Goal: Navigation & Orientation: Go to known website

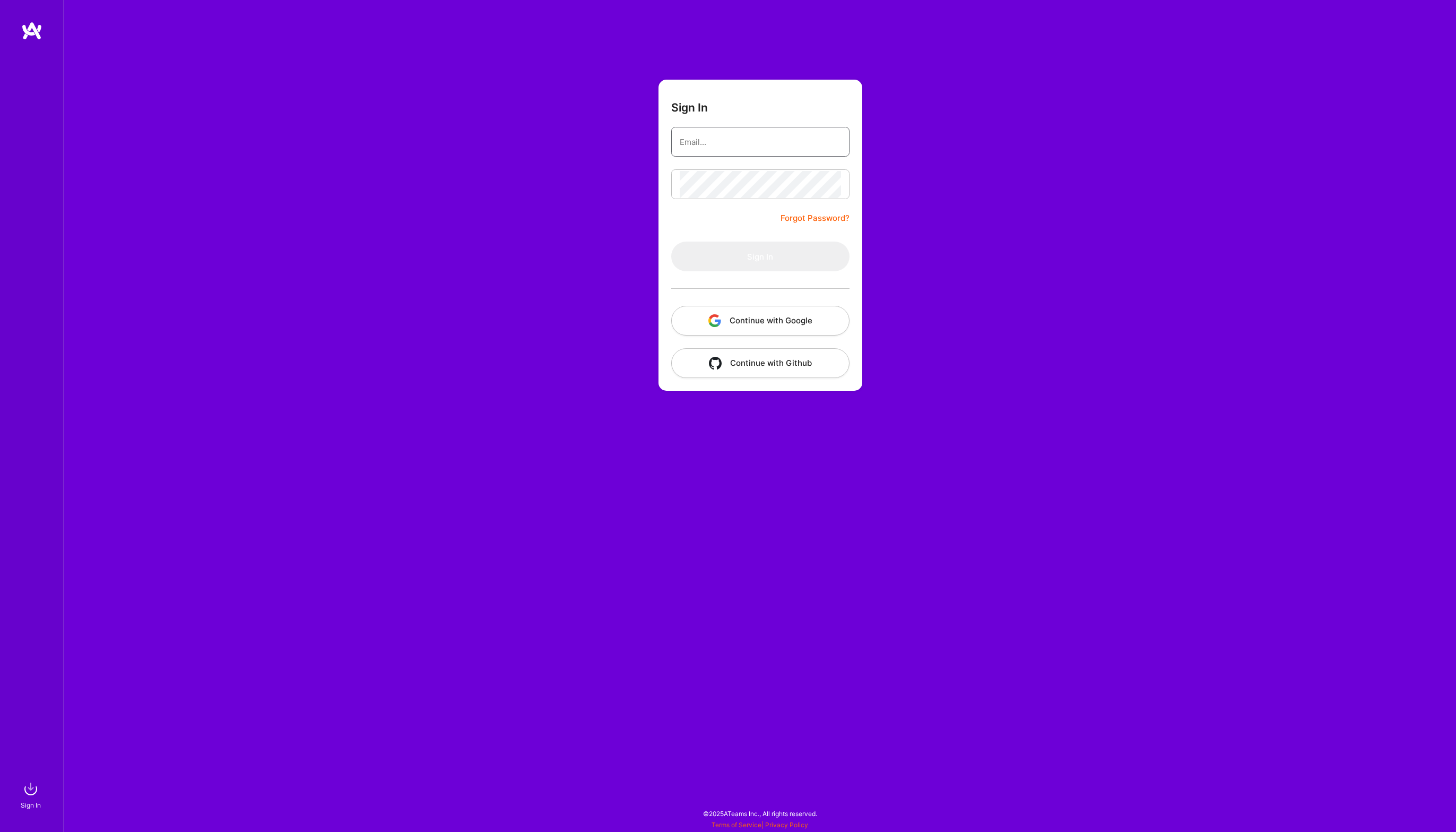
type input "[EMAIL_ADDRESS][DOMAIN_NAME]"
click at [766, 257] on button "Sign In" at bounding box center [761, 256] width 178 height 30
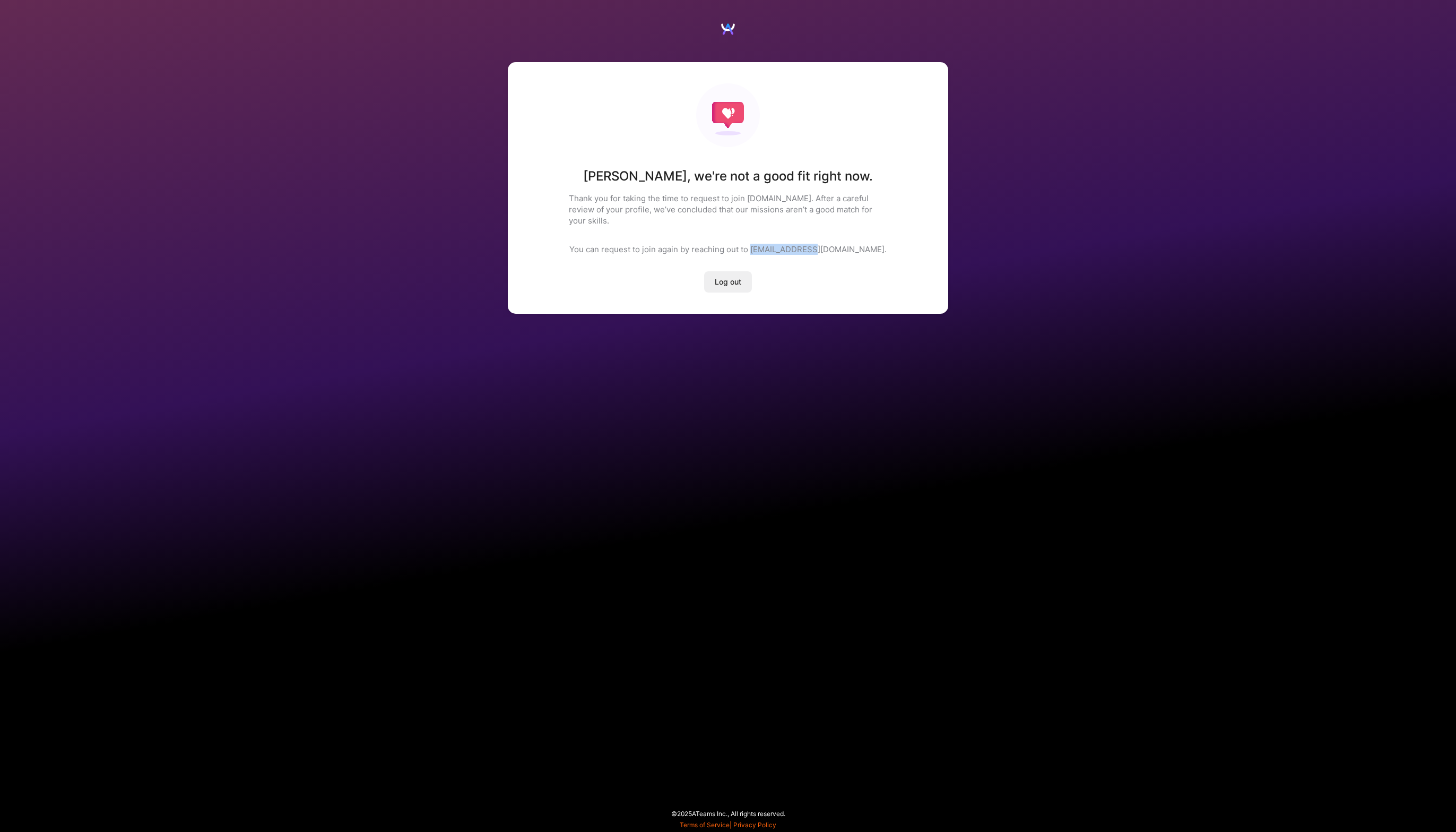
drag, startPoint x: 787, startPoint y: 238, endPoint x: 847, endPoint y: 236, distance: 60.0
click at [847, 244] on p "You can request to join again by reaching out to [EMAIL_ADDRESS][DOMAIN_NAME]." at bounding box center [728, 249] width 318 height 11
copy p "[EMAIL_ADDRESS][DOMAIN_NAME]"
click at [729, 276] on span "Log out" at bounding box center [728, 281] width 27 height 11
click at [737, 276] on span "Log out" at bounding box center [728, 281] width 27 height 11
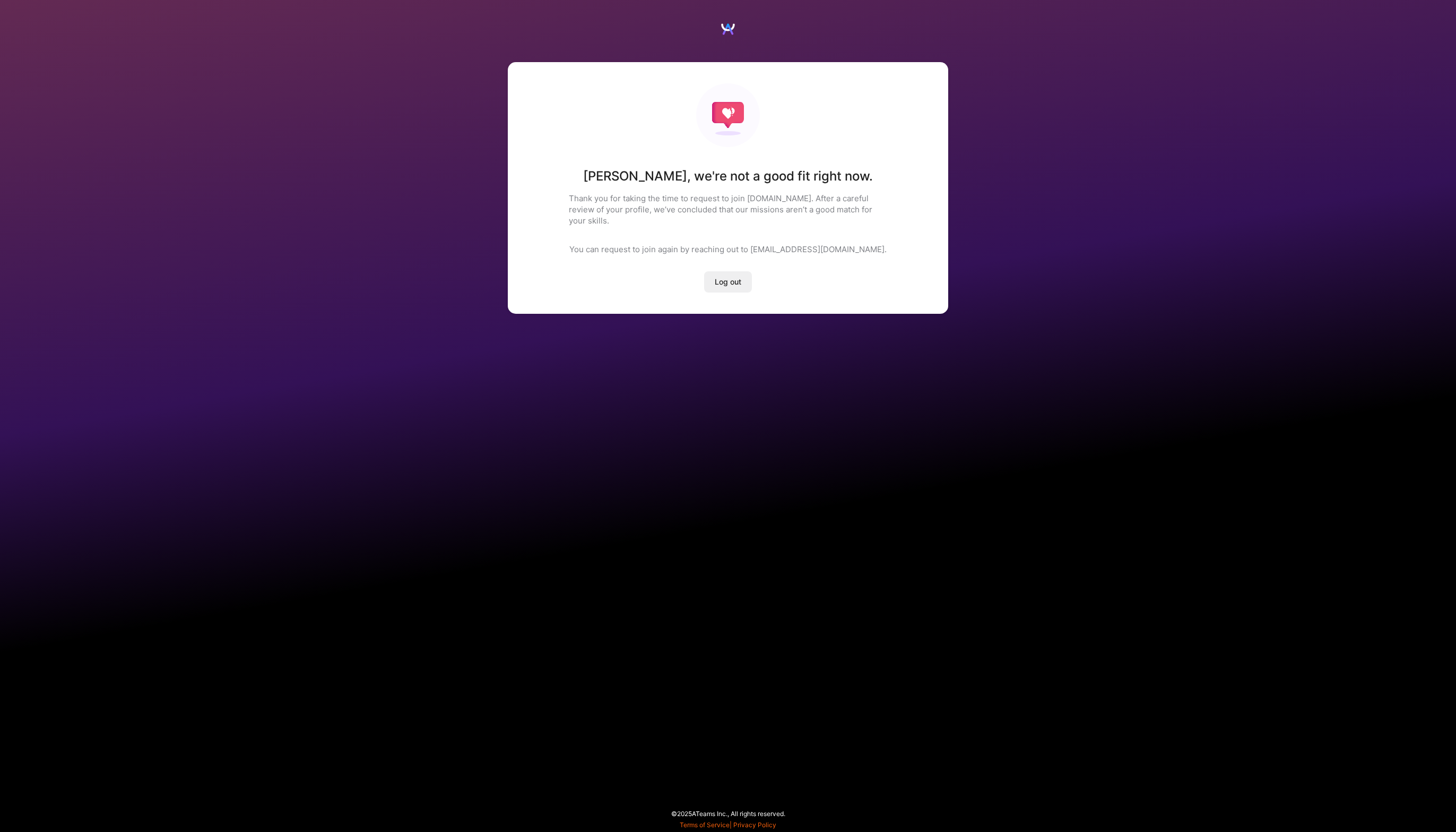
click at [1164, 124] on div "[PERSON_NAME] , we're not a good fit right now. Thank you for taking the time t…" at bounding box center [728, 171] width 1456 height 343
click at [735, 276] on span "Log out" at bounding box center [728, 281] width 27 height 11
